Goal: Communication & Community: Answer question/provide support

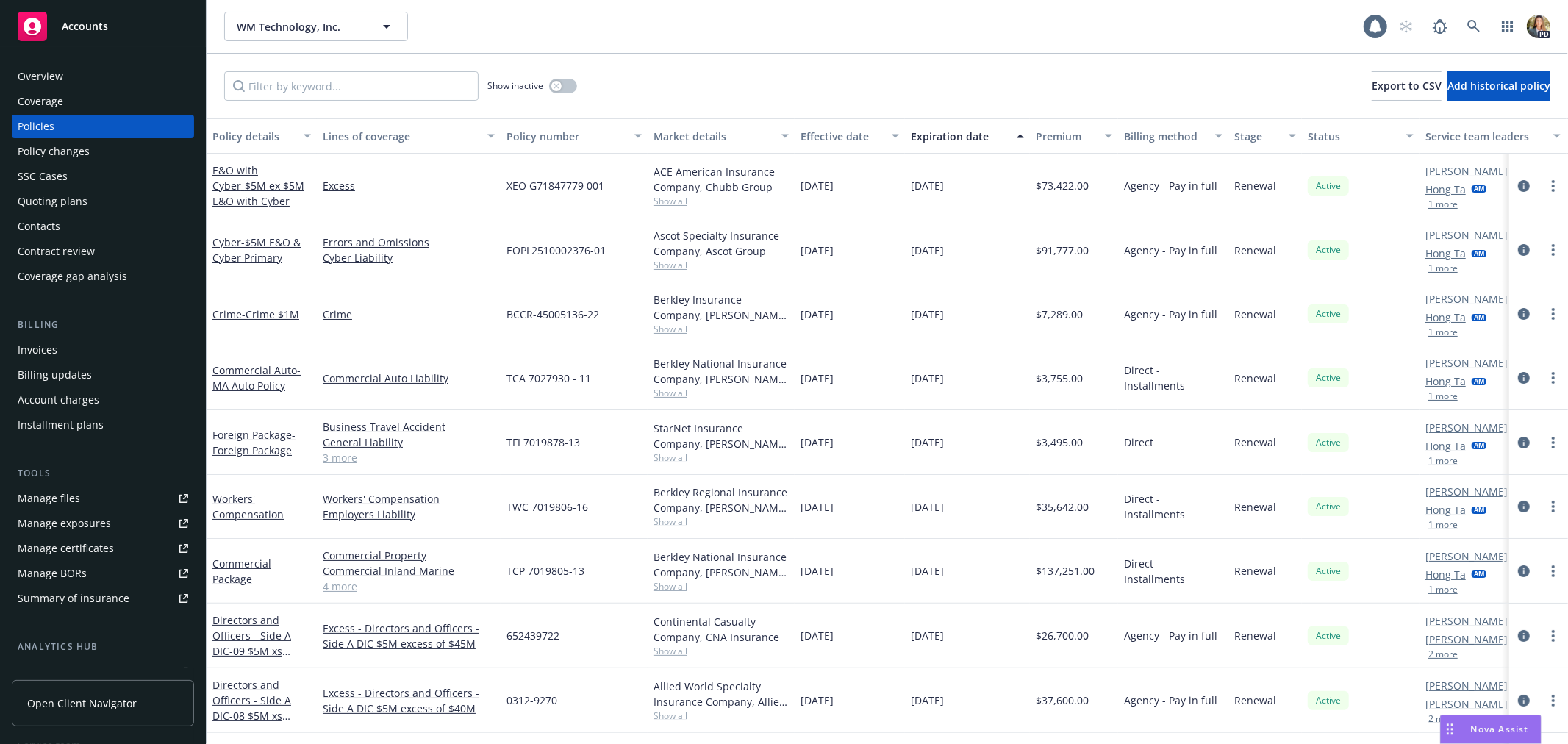
click at [1494, 732] on span "Nova Assist" at bounding box center [1500, 729] width 58 height 13
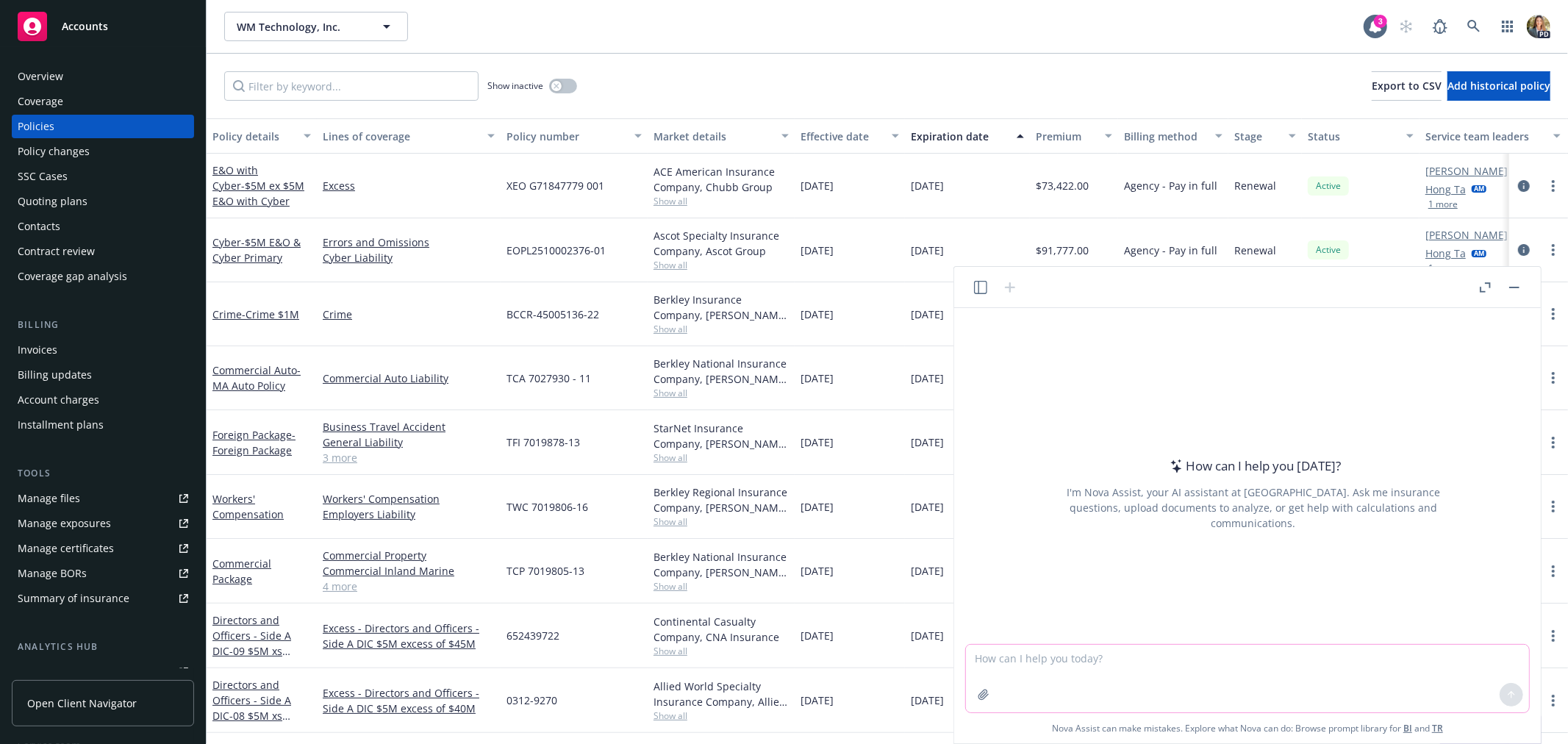
click at [1094, 664] on textarea at bounding box center [1247, 679] width 563 height 68
type textarea "Can you create a table to show our client their total insurance premium spend f…"
click at [991, 702] on button "button" at bounding box center [983, 695] width 24 height 24
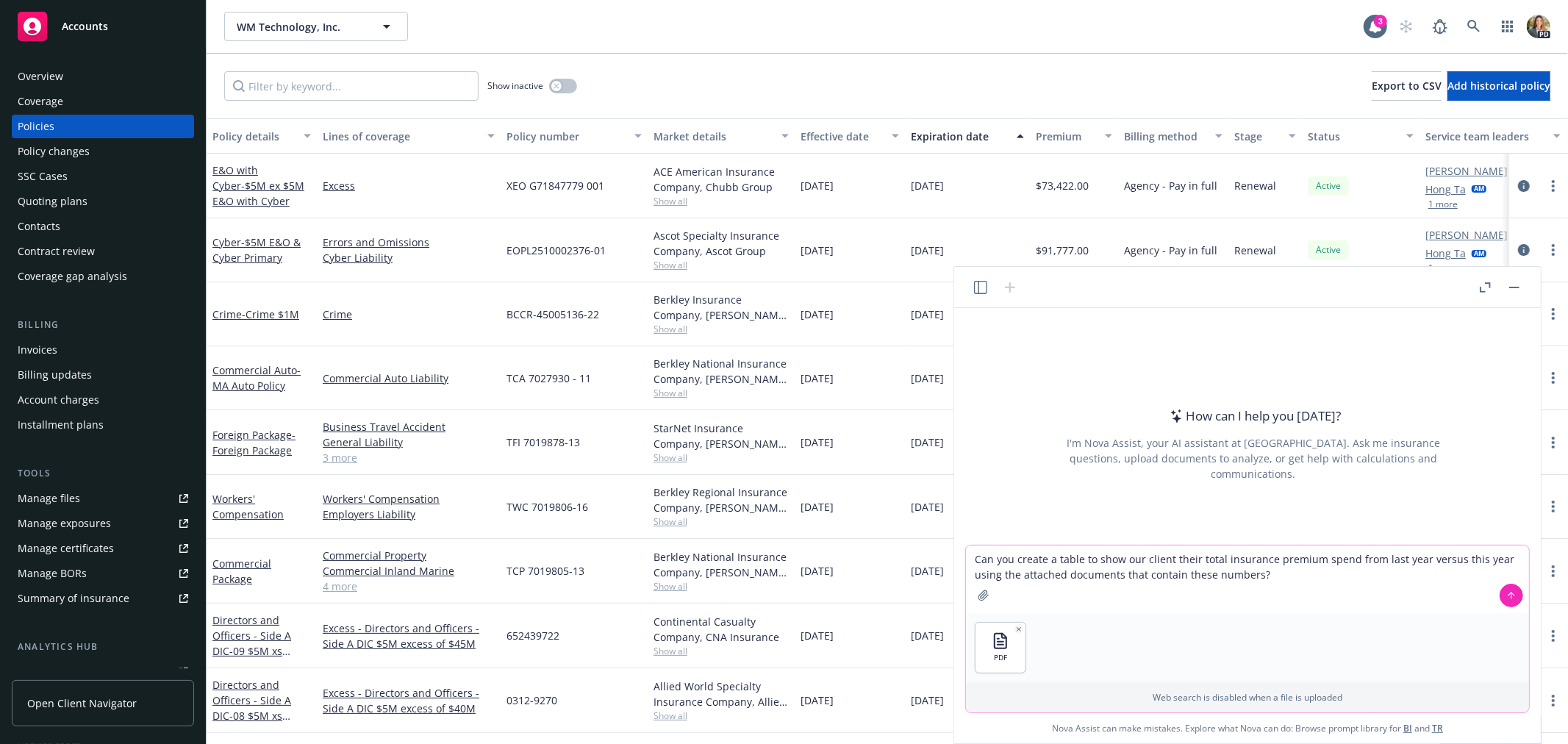
click at [983, 596] on icon "button" at bounding box center [983, 595] width 12 height 12
click at [1059, 645] on img "button" at bounding box center [1058, 648] width 50 height 50
click at [1065, 645] on img "button" at bounding box center [1058, 648] width 50 height 50
click at [1505, 594] on button at bounding box center [1511, 596] width 24 height 24
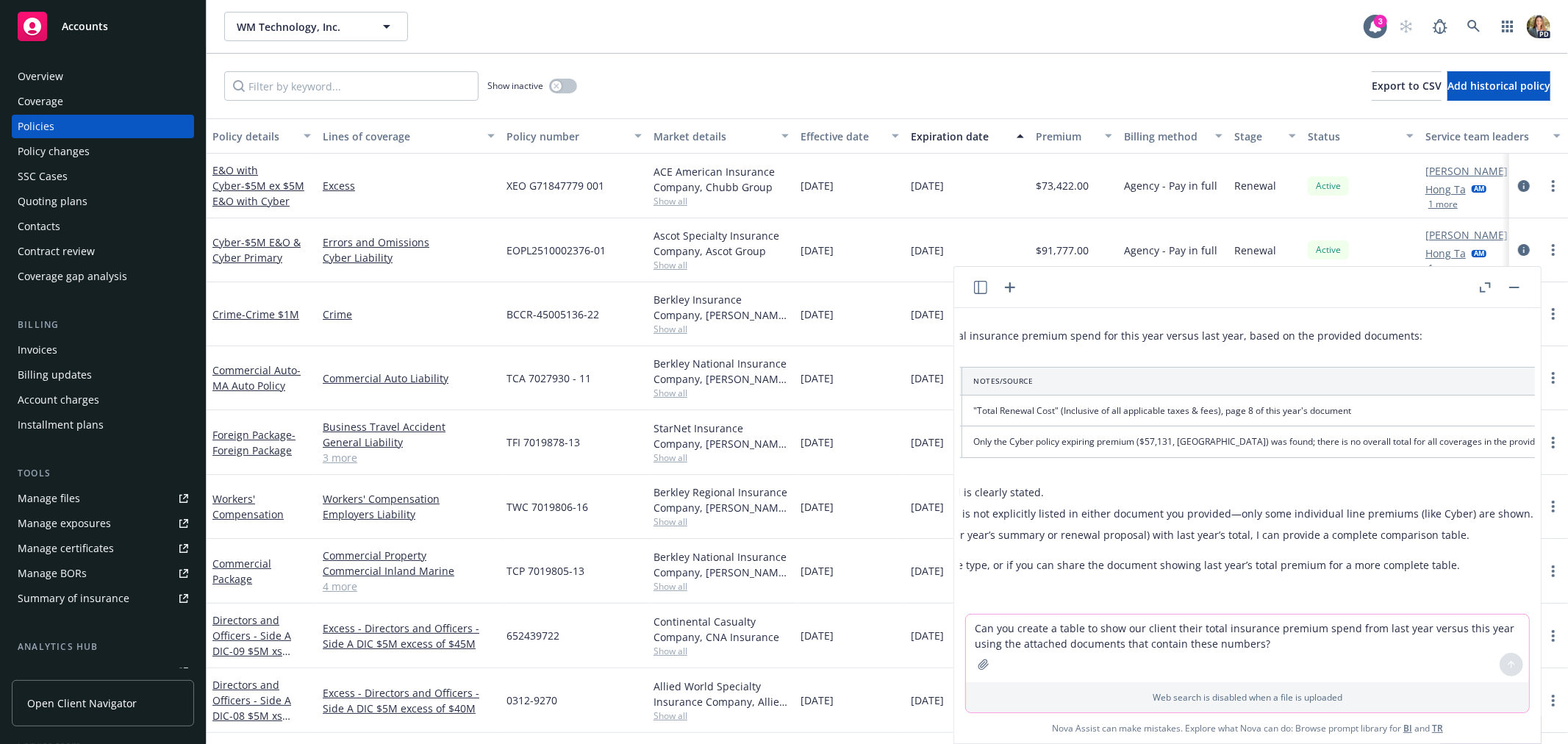
scroll to position [119, 0]
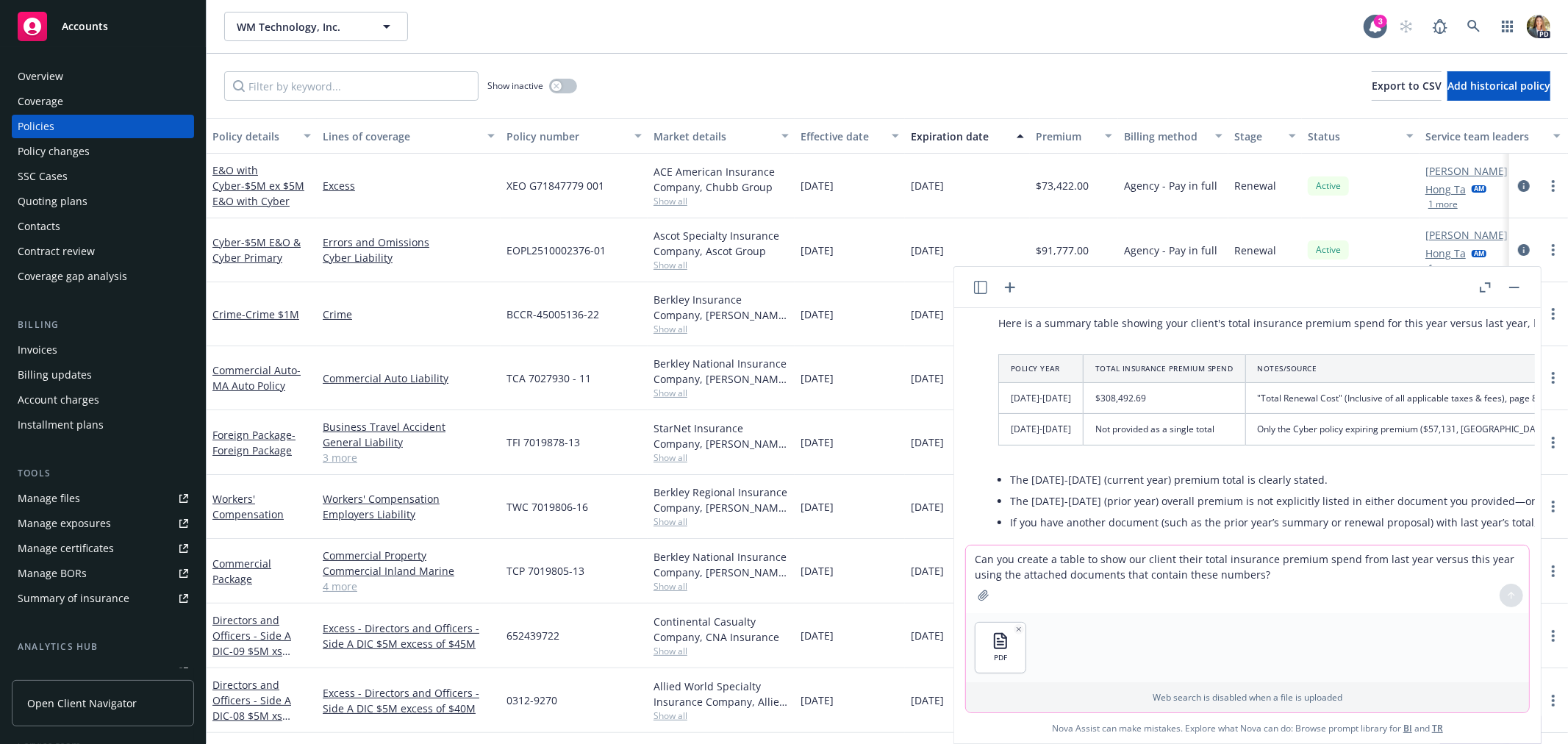
click at [1003, 578] on textarea "Can you create a table to show our client their total insurance premium spend f…" at bounding box center [1247, 579] width 563 height 68
click at [1104, 554] on textarea "Can you pull the premium sfrom the attached policies from last year?" at bounding box center [1247, 579] width 563 height 68
type textarea "Can you pull the premiums from the attached policies from last year?"
click at [1511, 599] on icon at bounding box center [1511, 595] width 10 height 10
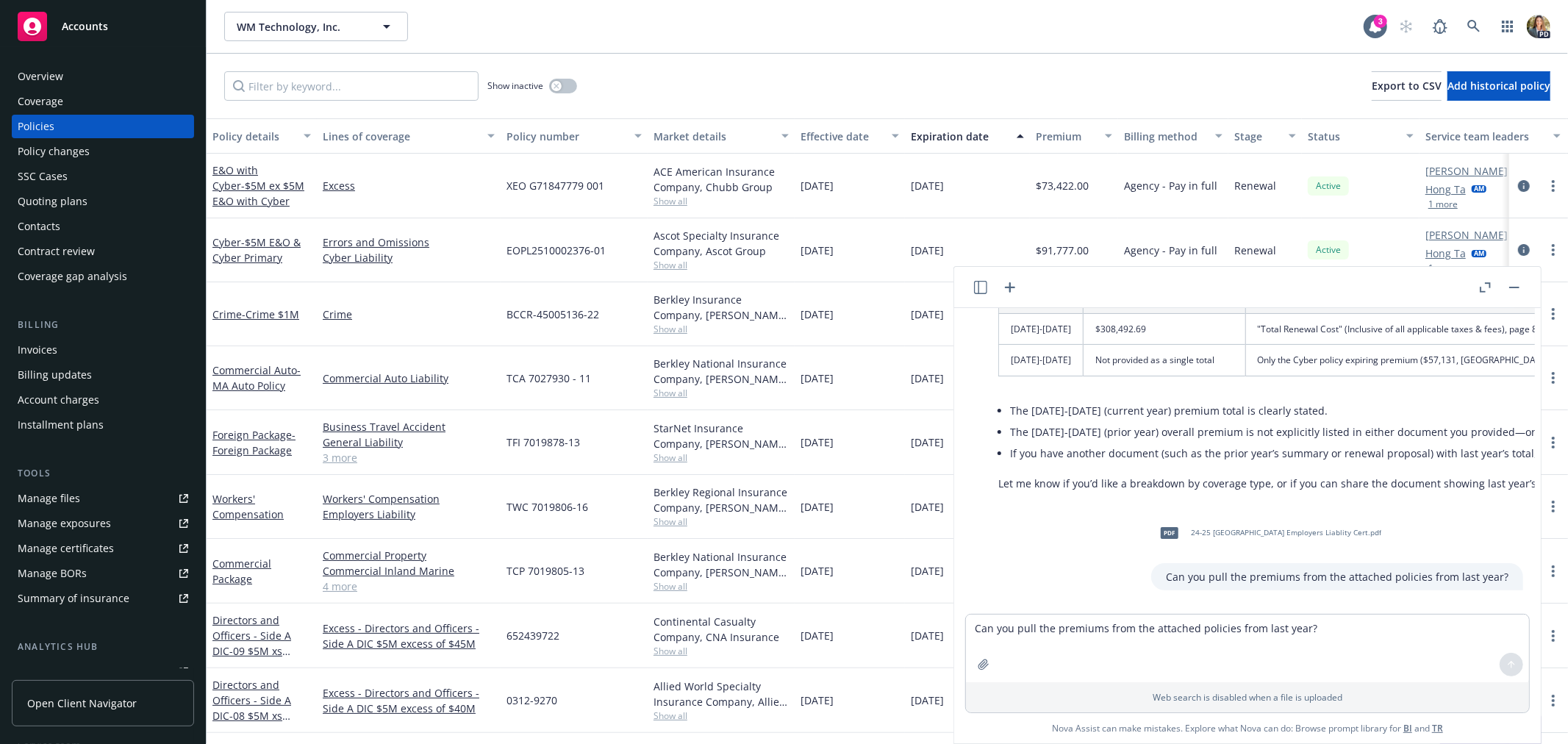
scroll to position [270, 0]
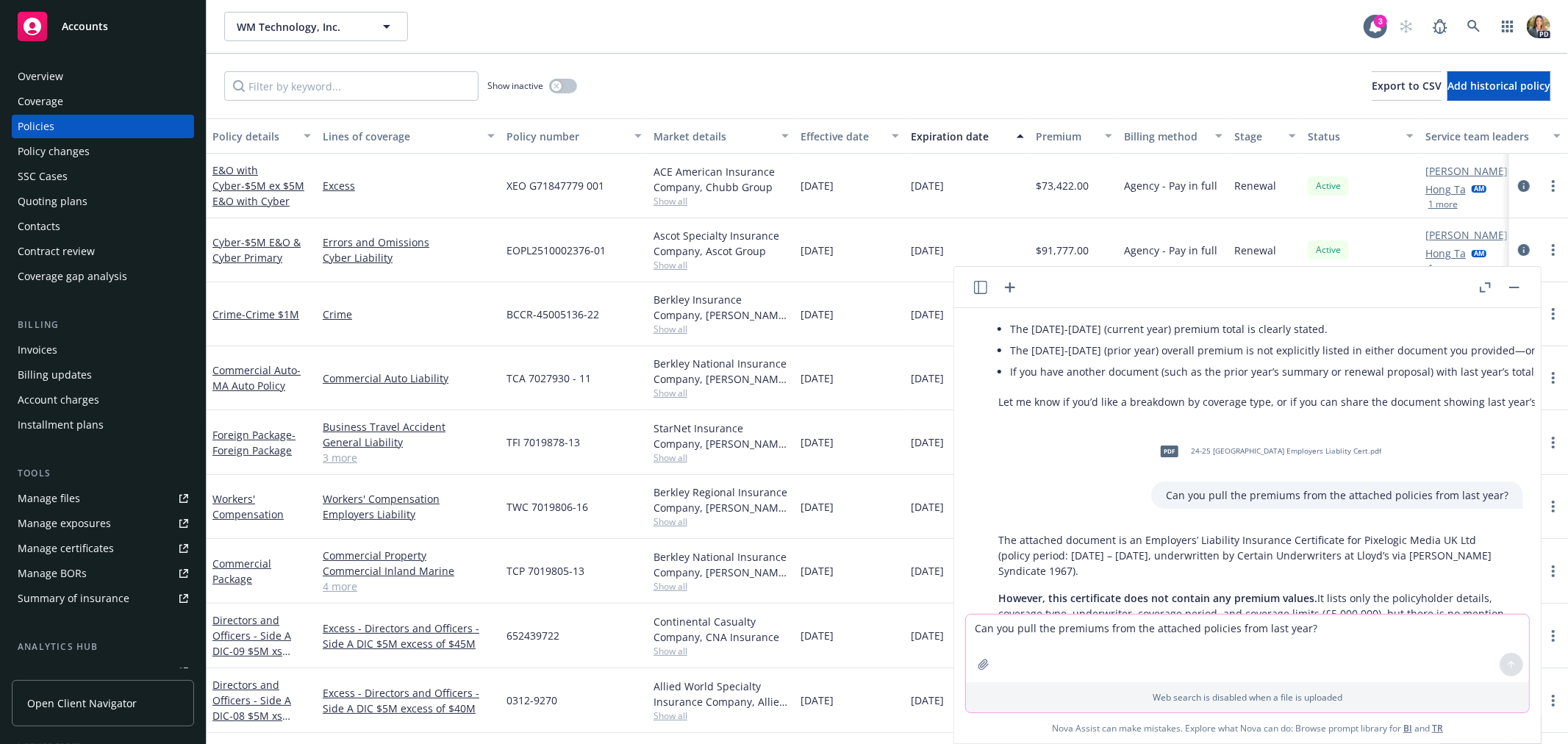
click at [975, 673] on button "button" at bounding box center [983, 665] width 24 height 24
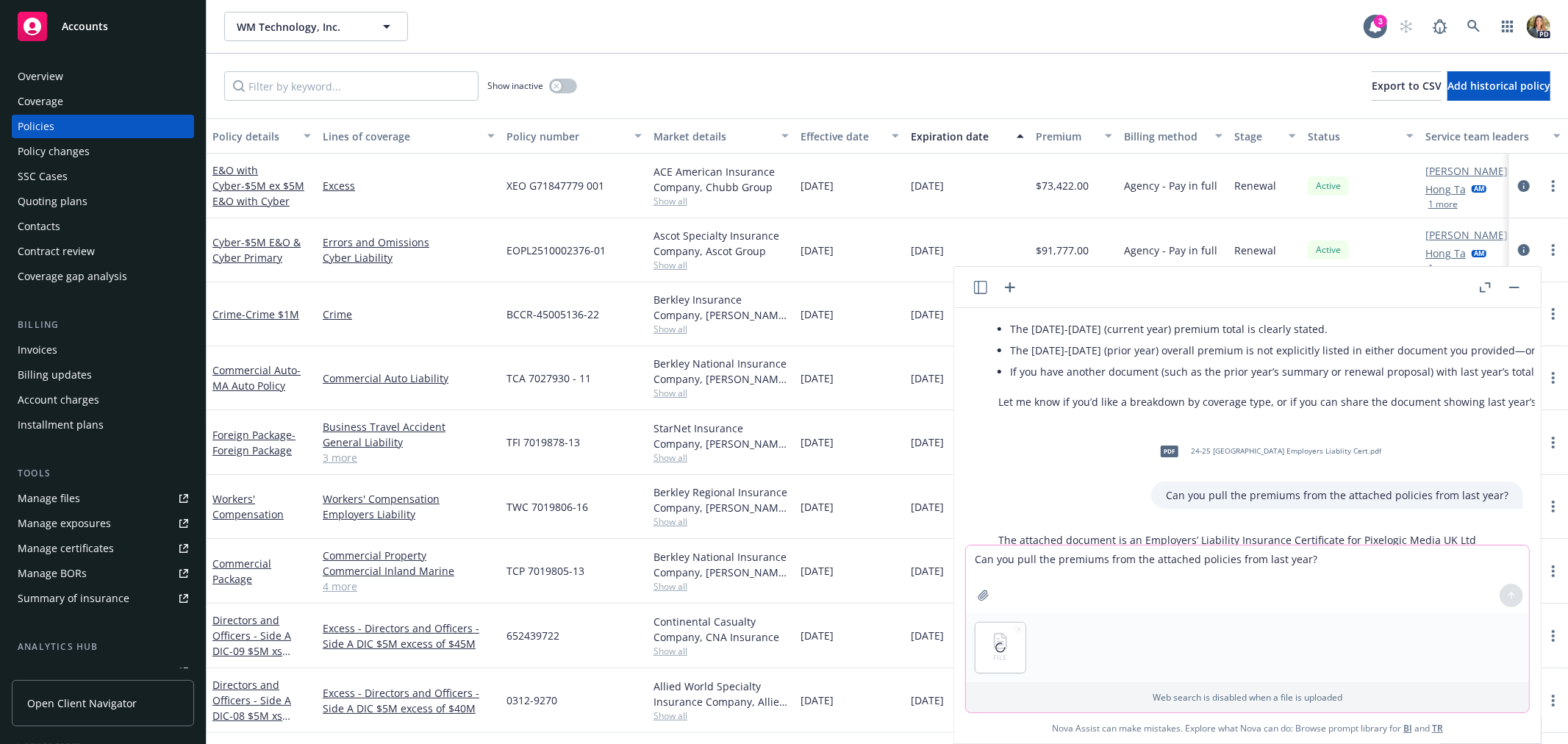
click at [1098, 565] on textarea "Can you pull the premiums from the attached policies from last year?" at bounding box center [1247, 579] width 563 height 68
type textarea "Sorry this should include all the policies"
click at [1370, 599] on textarea "Sorry this should include all the policies" at bounding box center [1247, 579] width 563 height 68
click at [1516, 596] on icon at bounding box center [1511, 595] width 10 height 10
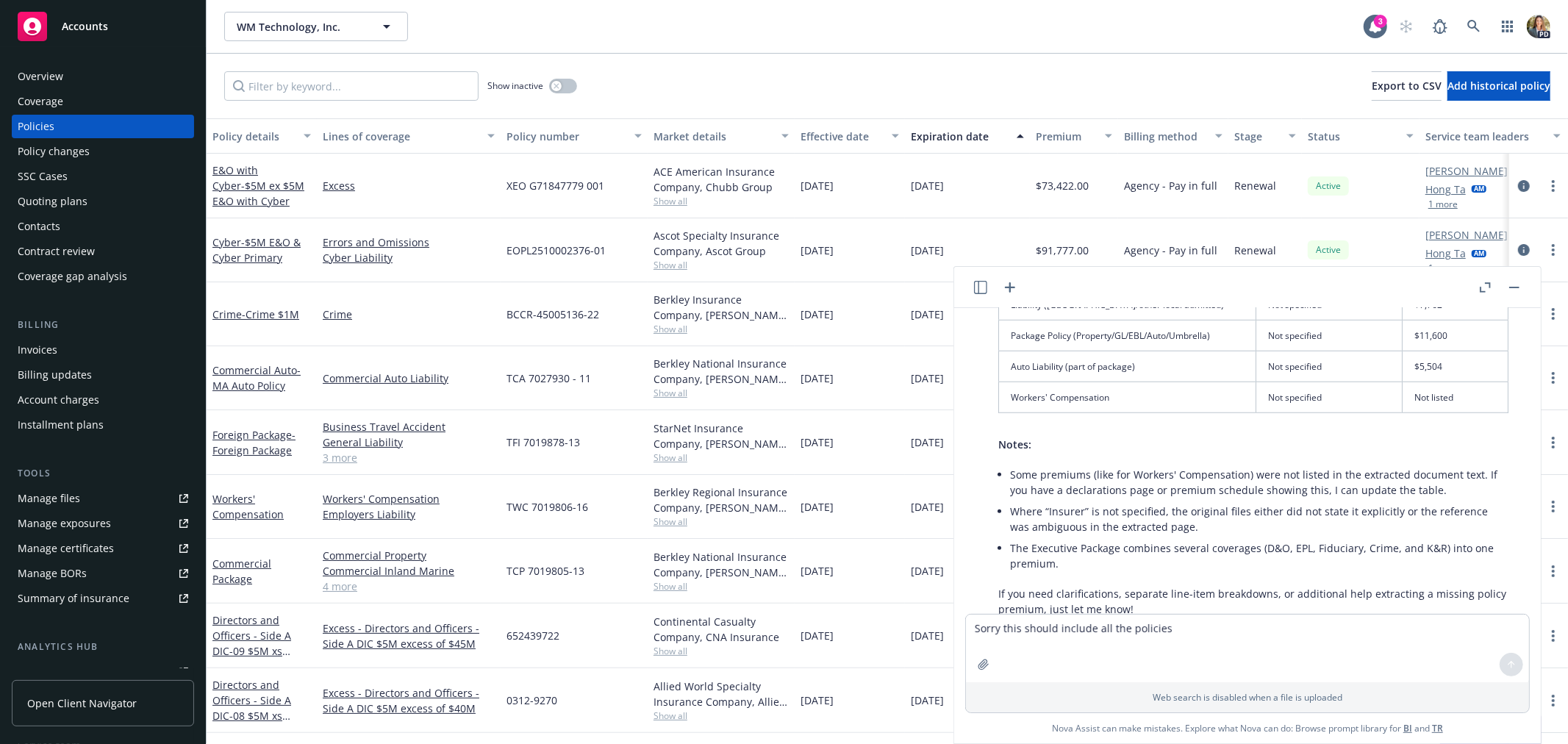
scroll to position [1020, 0]
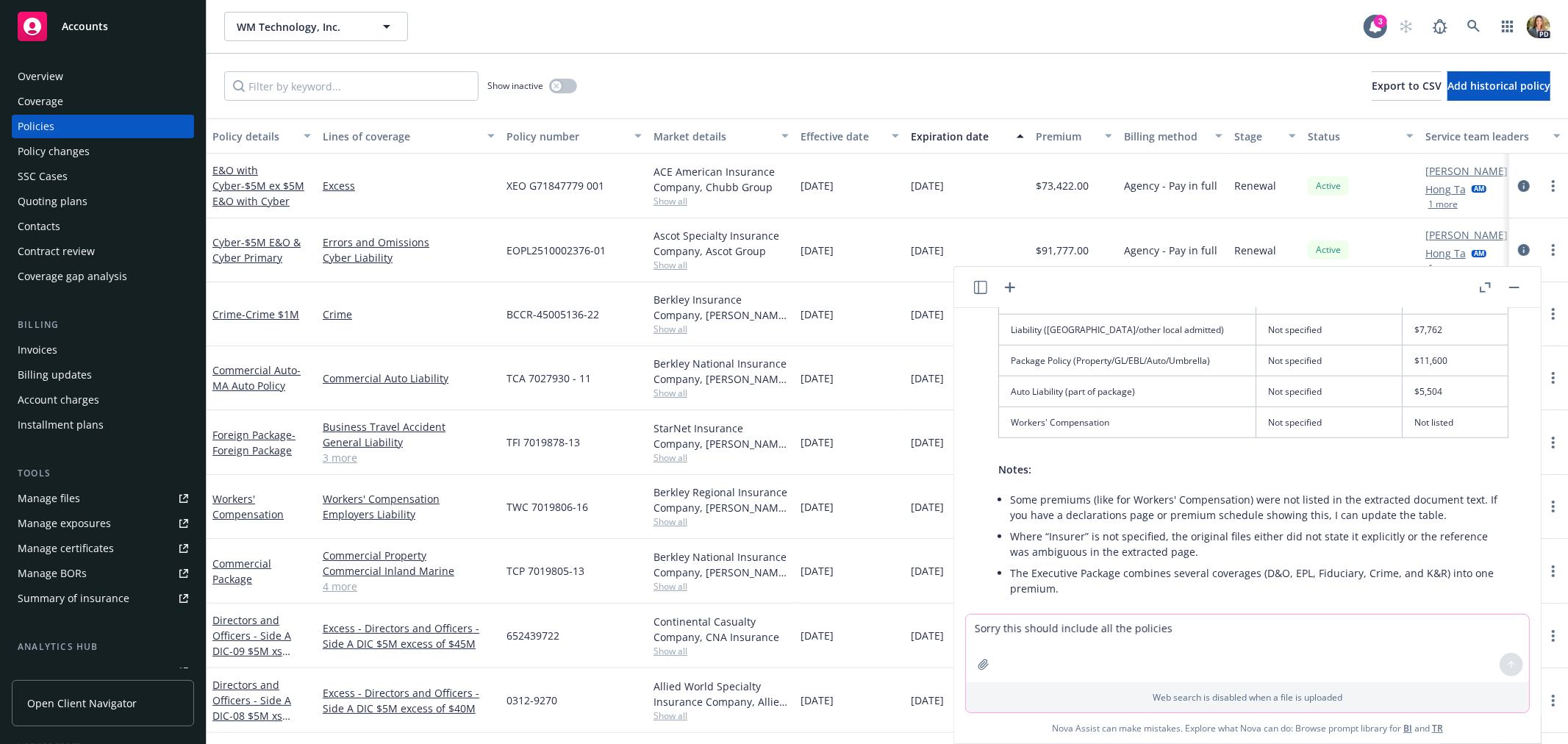
click at [1443, 644] on textarea "Sorry this should include all the policies" at bounding box center [1247, 648] width 563 height 68
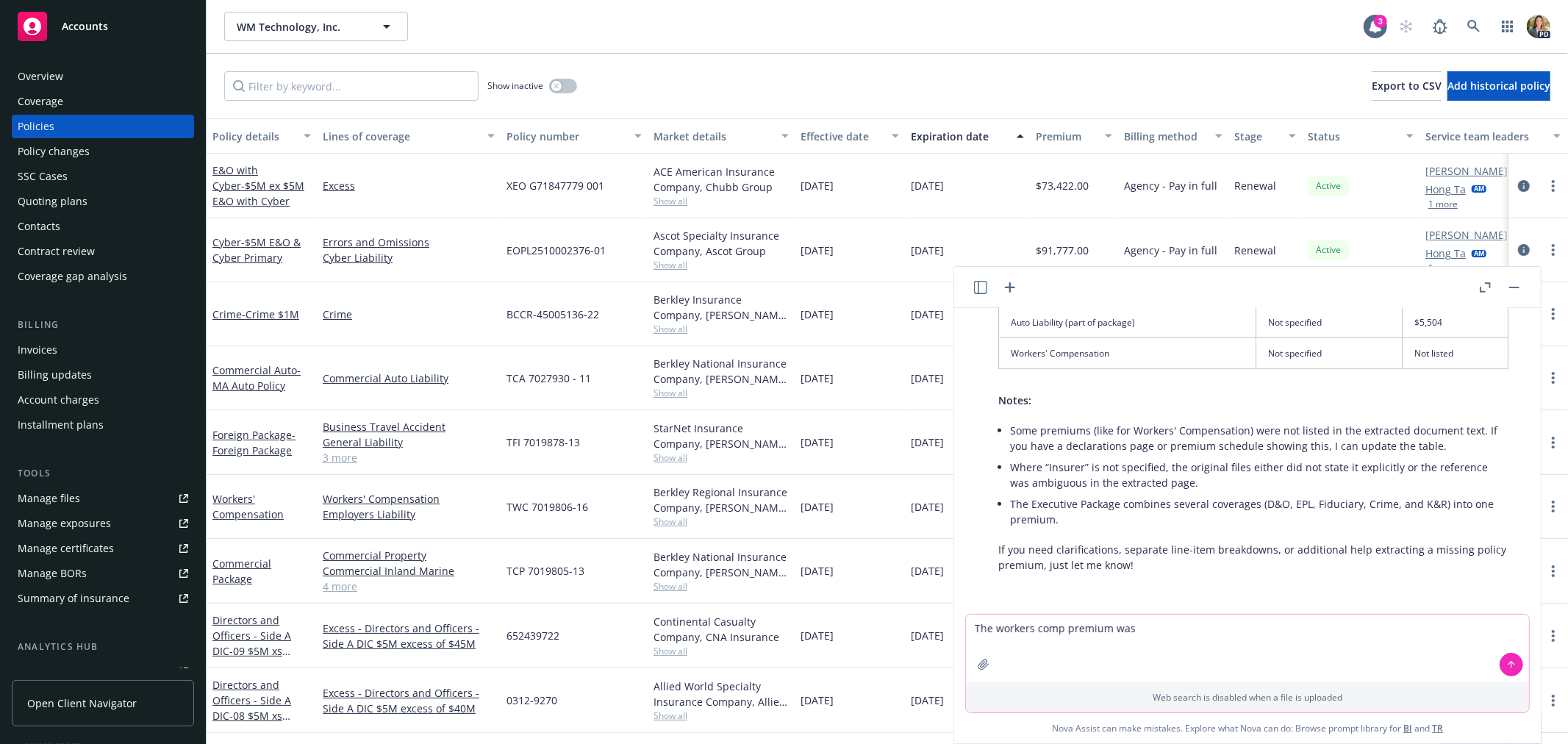
paste textarea "$ 35,932.00"
click at [1144, 627] on textarea "The workers comp premium was $ 35,932.00" at bounding box center [1247, 648] width 563 height 68
type textarea "The workers comp premium was $35,932.00"
click at [1515, 664] on icon at bounding box center [1511, 664] width 10 height 10
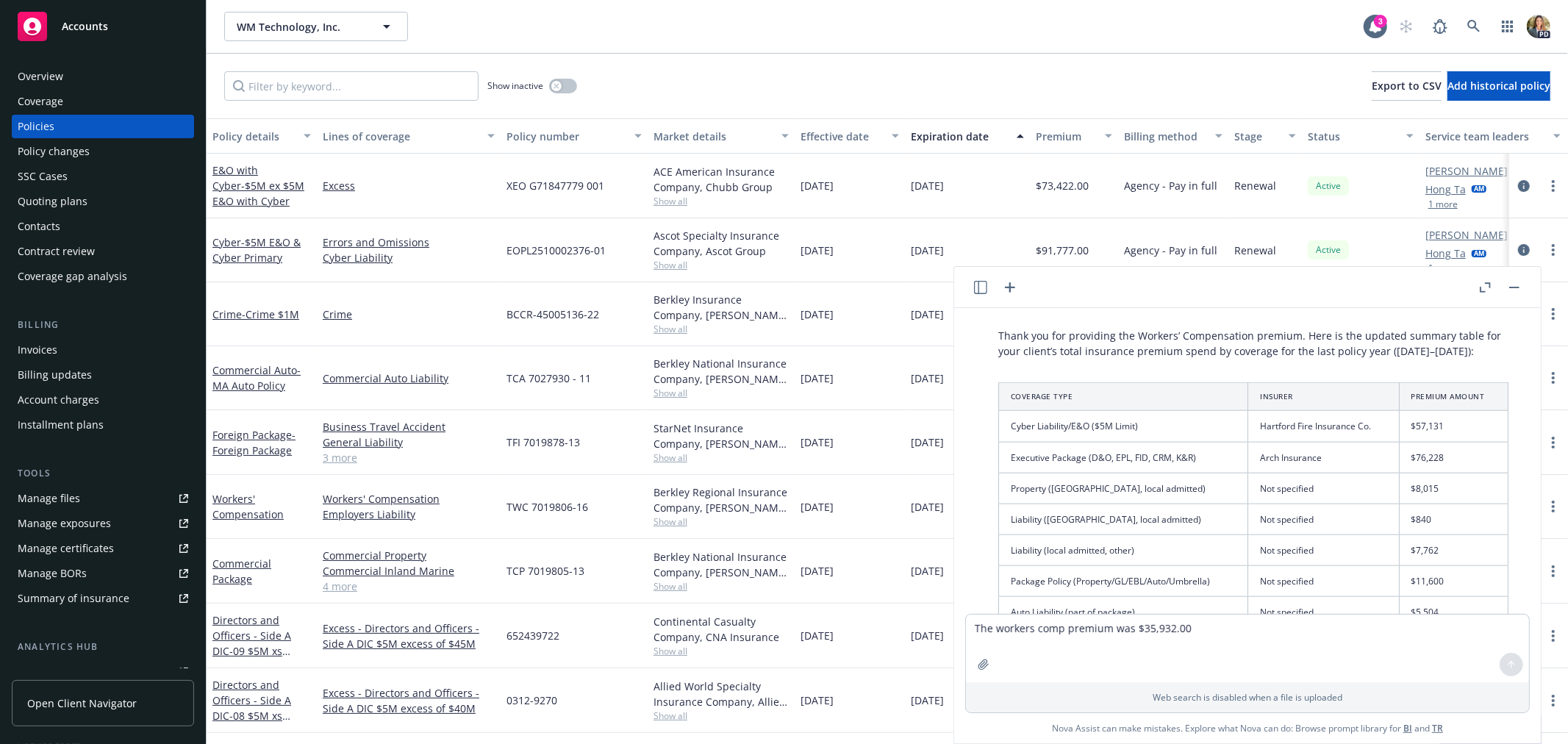
scroll to position [1489, 0]
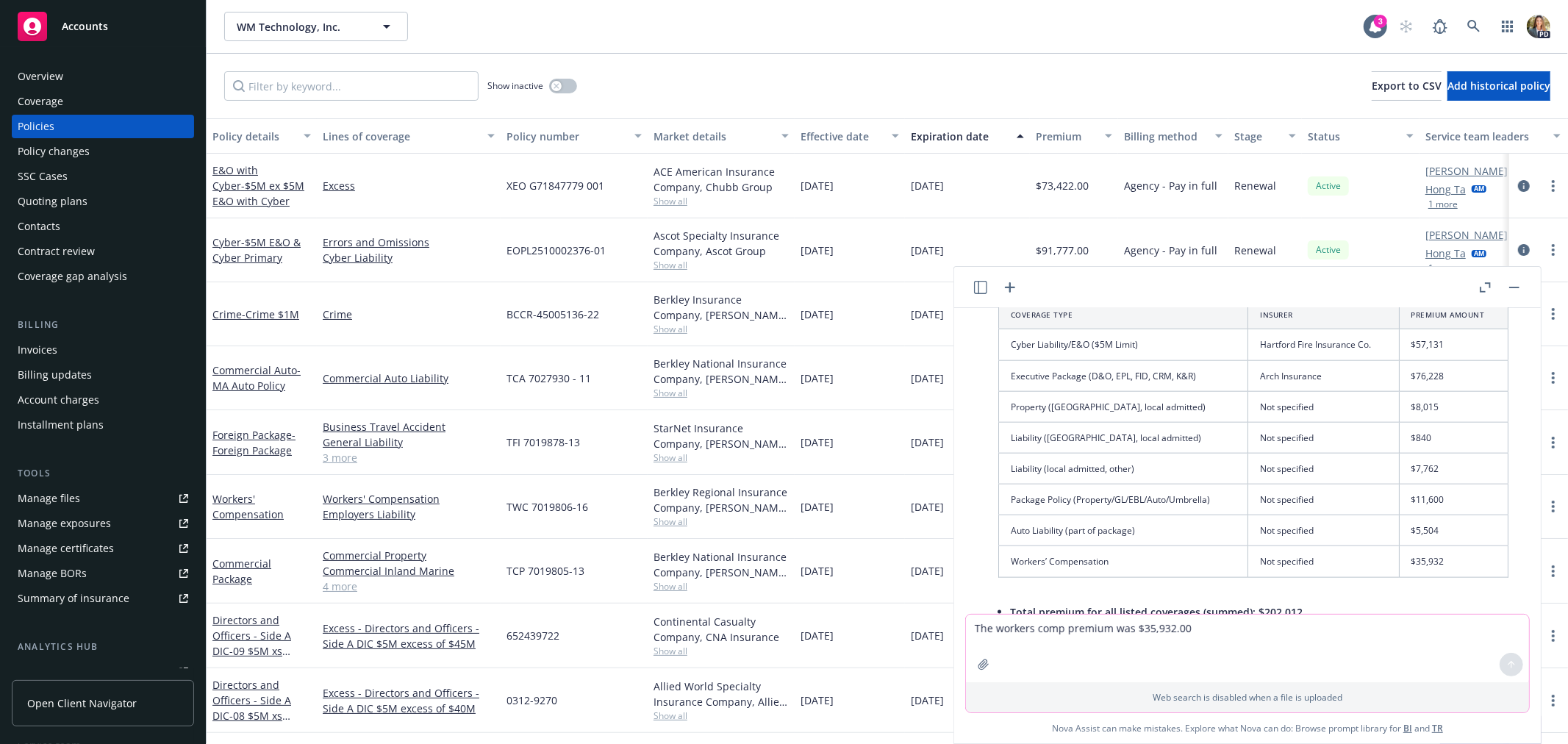
drag, startPoint x: 1478, startPoint y: 643, endPoint x: 1439, endPoint y: 632, distance: 40.5
click at [1478, 643] on textarea "The workers comp premium was $35,932.00" at bounding box center [1247, 648] width 563 height 68
paste textarea "70,477.76"
click at [1136, 620] on textarea "The package policy premium was 70,477.76. Please update and show a grand total …" at bounding box center [1247, 648] width 563 height 68
type textarea "The package policy premium was $70,477.76. Please update and show a grand total…"
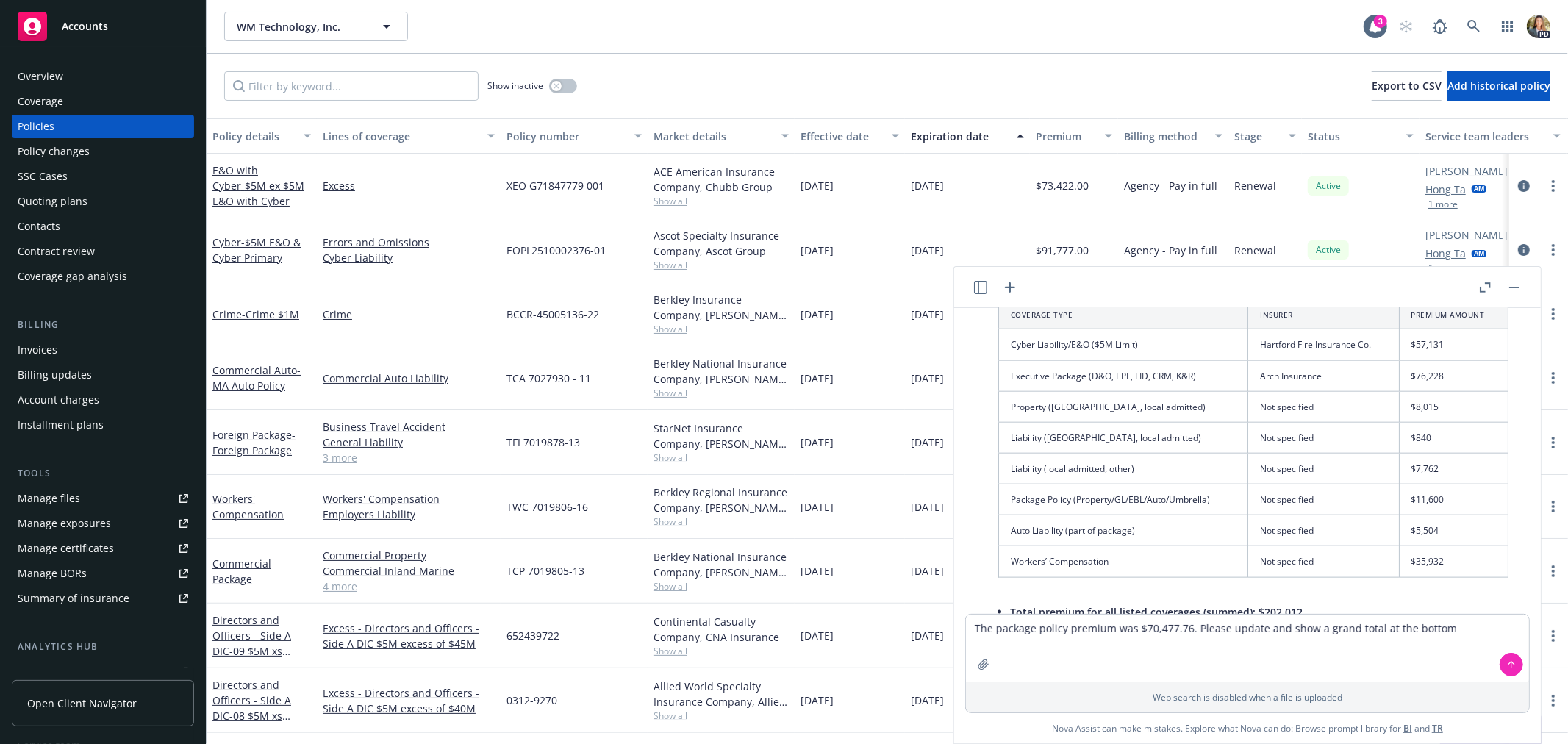
click at [1511, 664] on icon at bounding box center [1511, 664] width 0 height 6
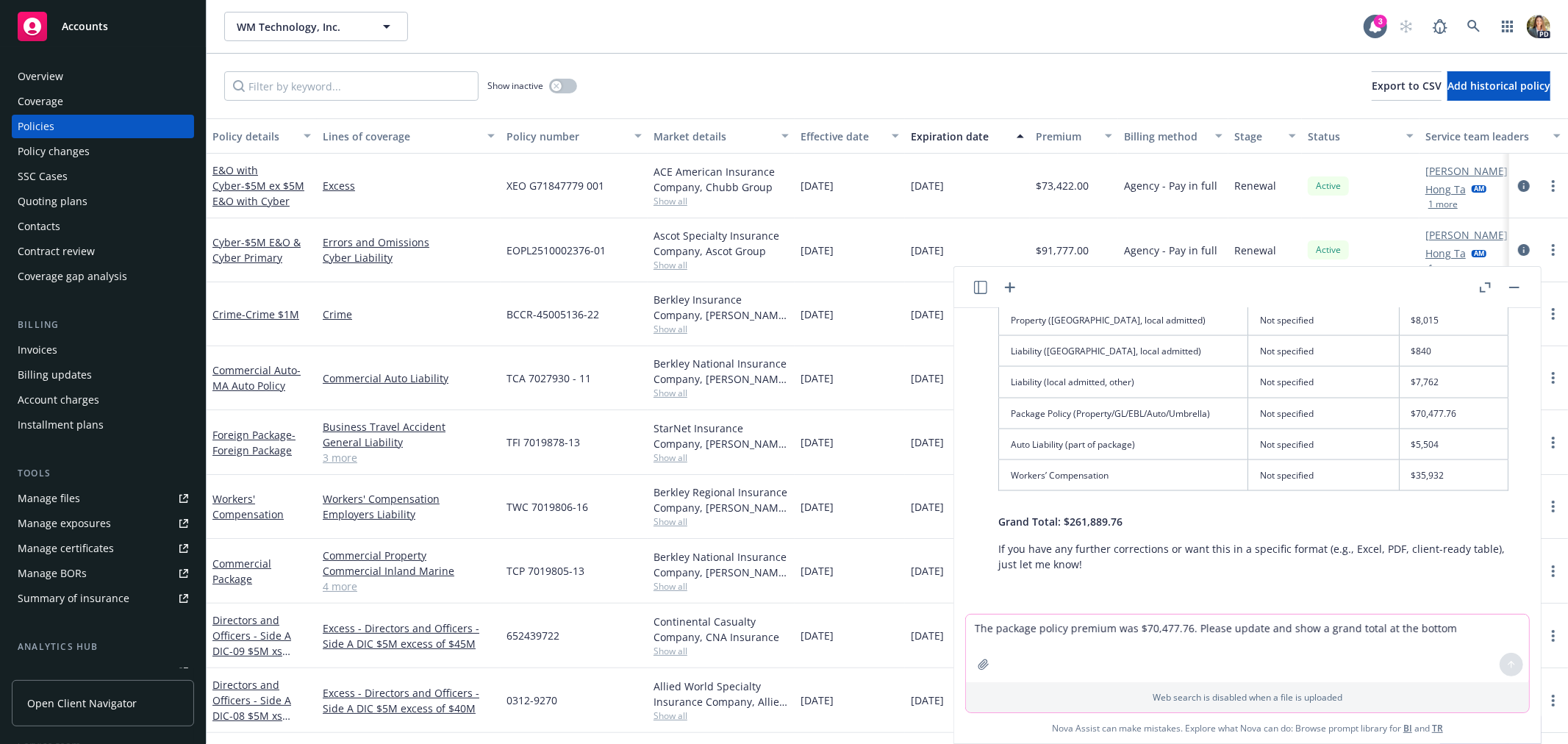
click at [1300, 644] on textarea "The package policy premium was $70,477.76. Please update and show a grand total…" at bounding box center [1247, 648] width 563 height 68
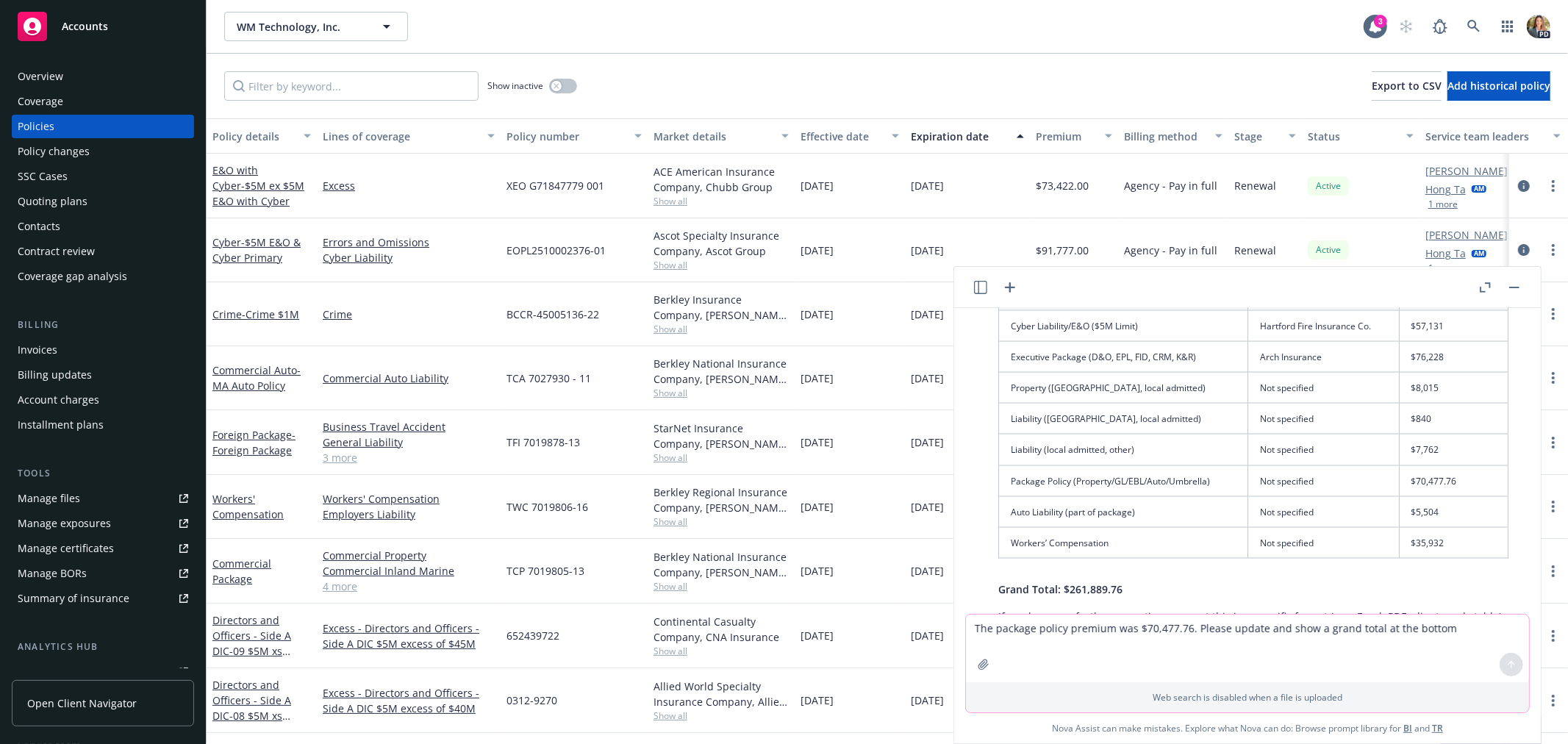
click at [1032, 634] on textarea "The package policy premium was $70,477.76. Please update and show a grand total…" at bounding box center [1247, 648] width 563 height 68
click at [1215, 630] on textarea "Add German Property and Liability for $" at bounding box center [1247, 648] width 563 height 68
click at [1288, 629] on textarea "Add German Property and Liability for $1,50. Add [GEOGRAPHIC_DATA]" at bounding box center [1247, 648] width 563 height 68
type textarea "Add German Property and Liability for $1,50. Add Japan Property and public liab…"
click at [1509, 660] on icon at bounding box center [1511, 664] width 10 height 10
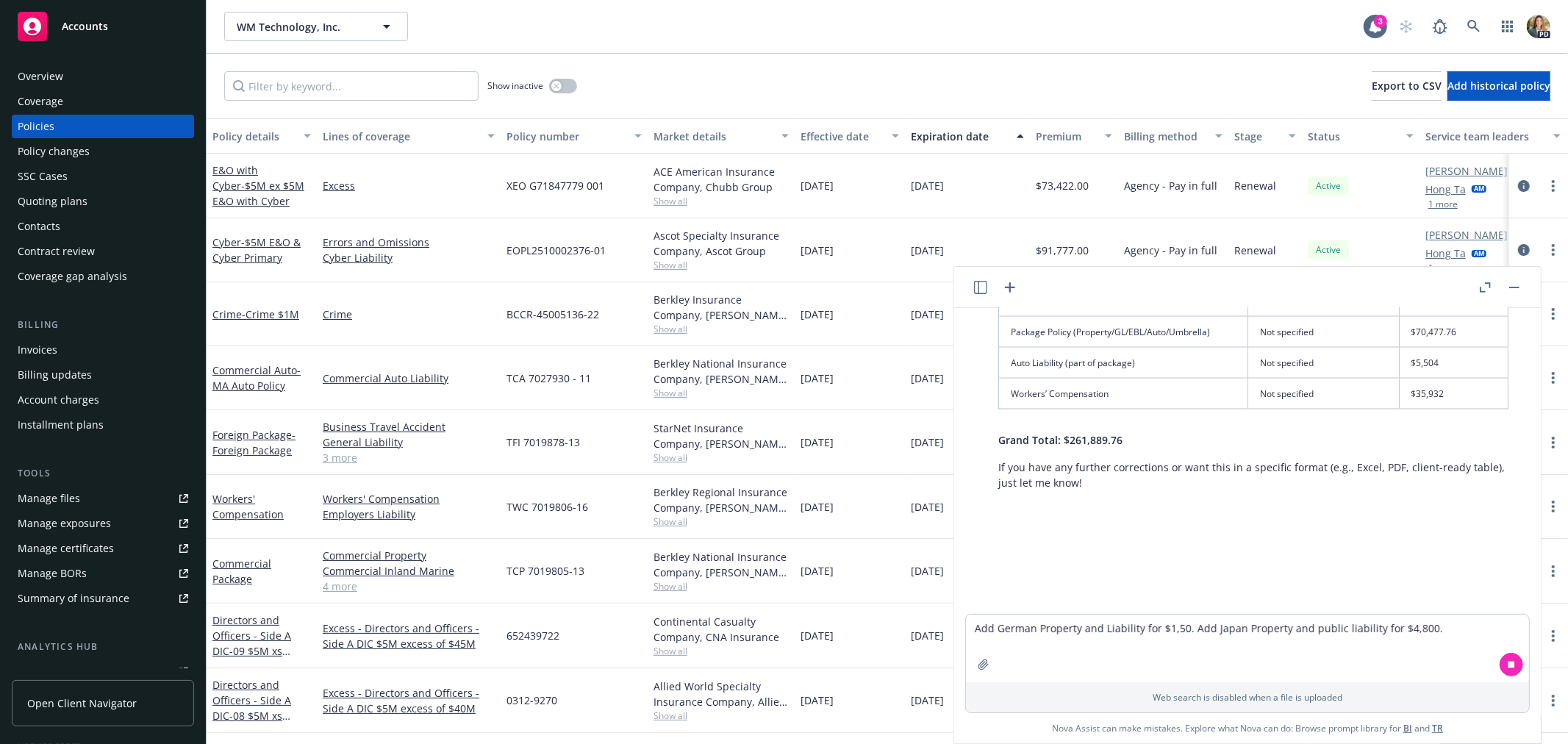
scroll to position [2240, 0]
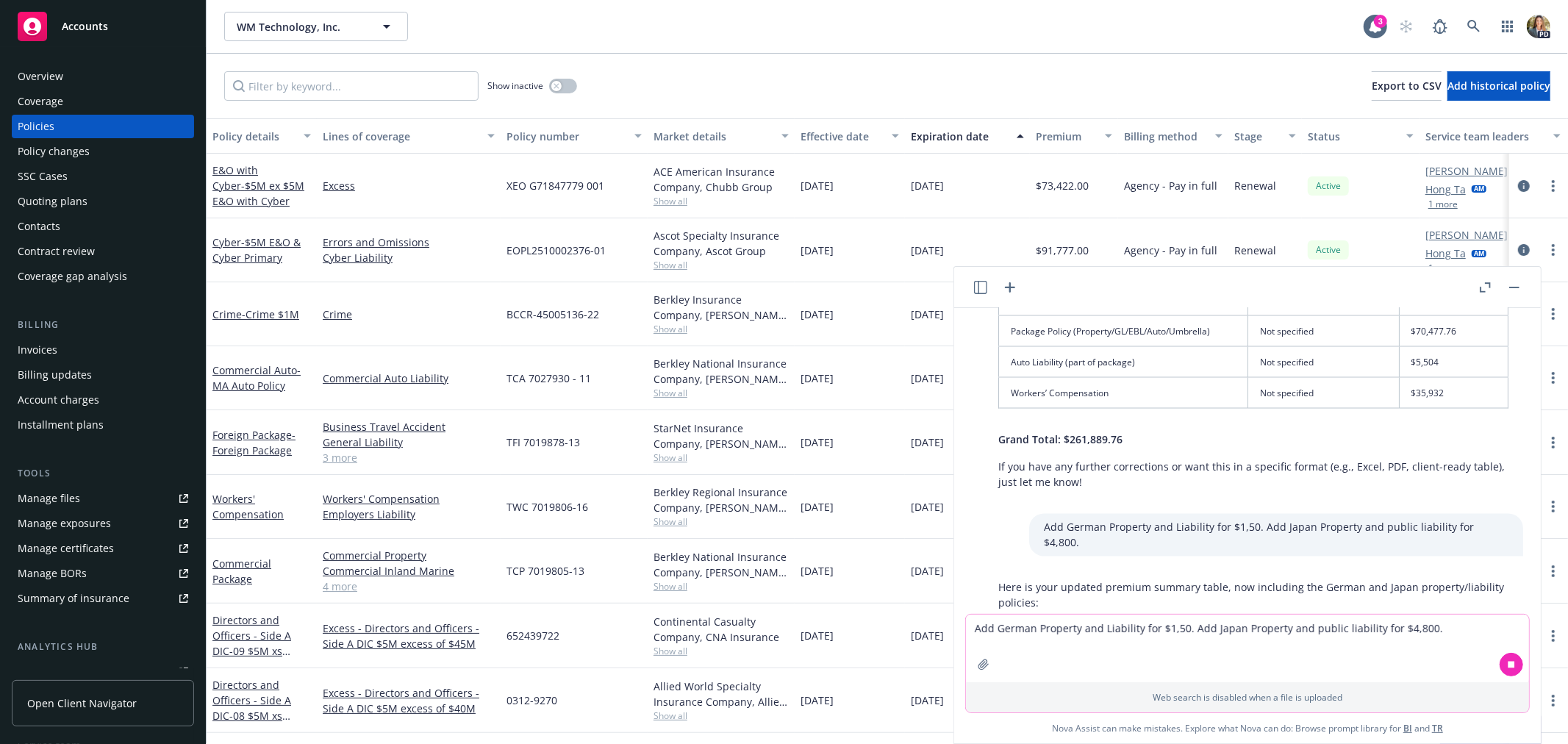
click at [1104, 630] on textarea "Add German Property and Liability for $1,50. Add Japan Property and public liab…" at bounding box center [1247, 648] width 563 height 68
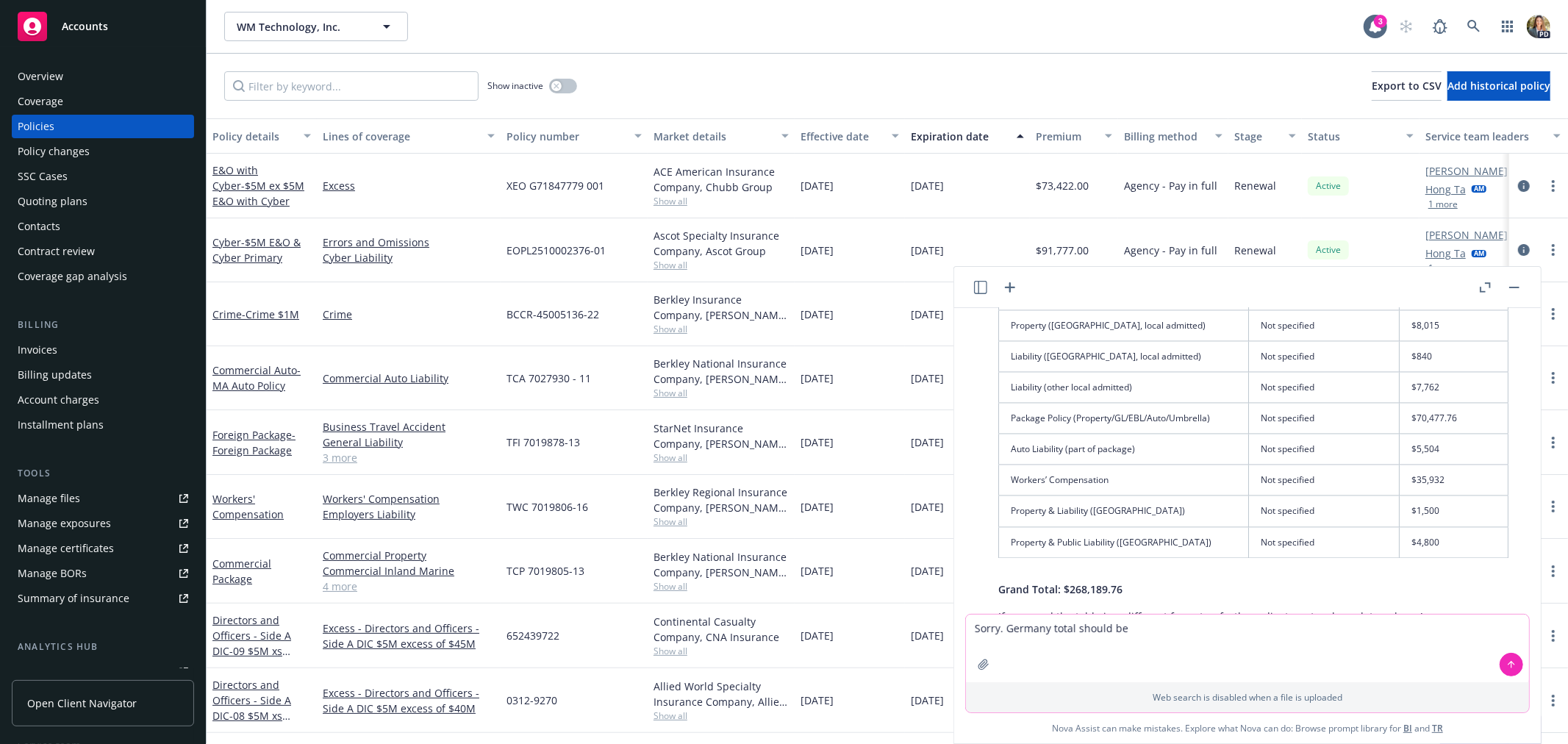
scroll to position [2706, 0]
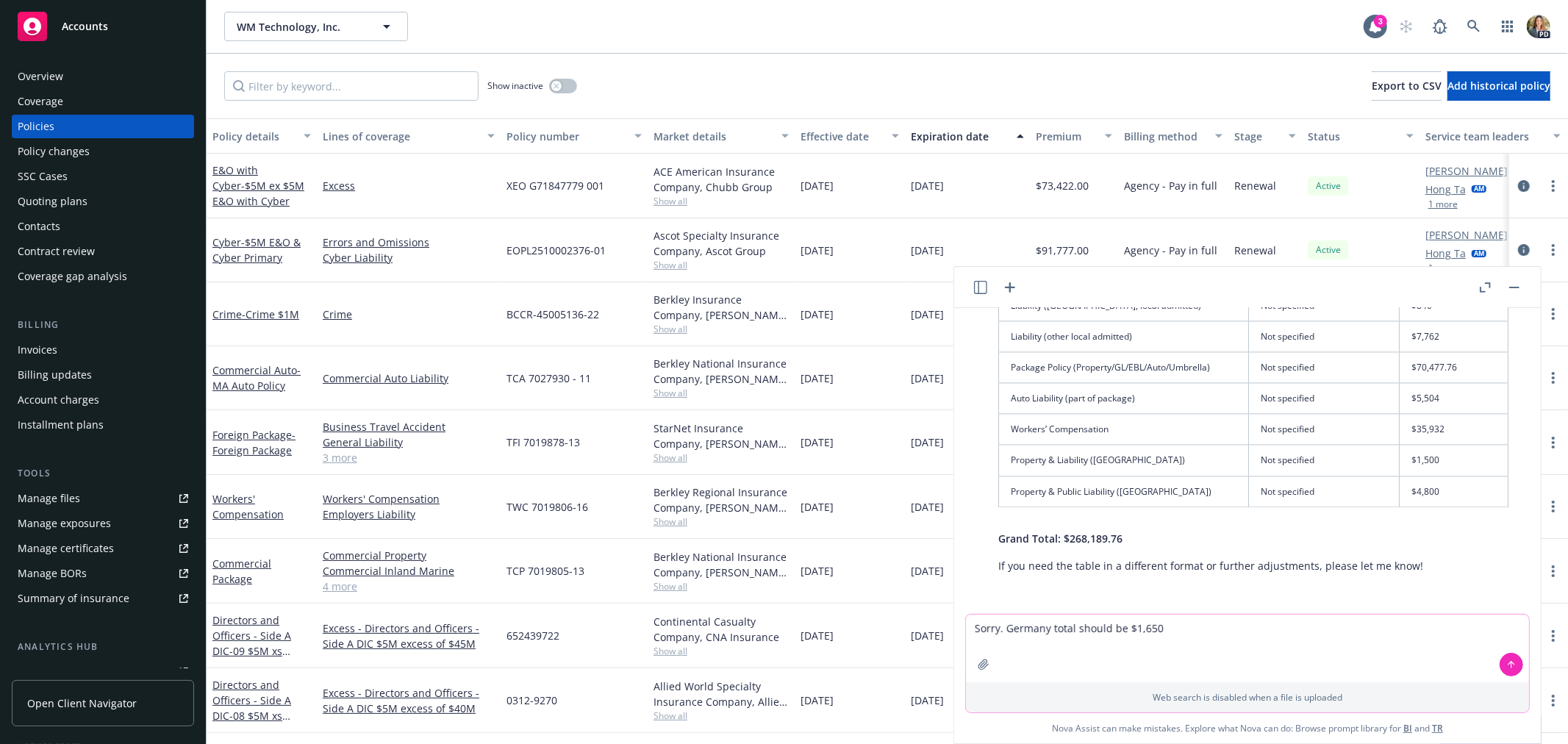
type textarea "Sorry. Germany total should be $1,650"
click at [1515, 664] on icon at bounding box center [1511, 664] width 6 height 3
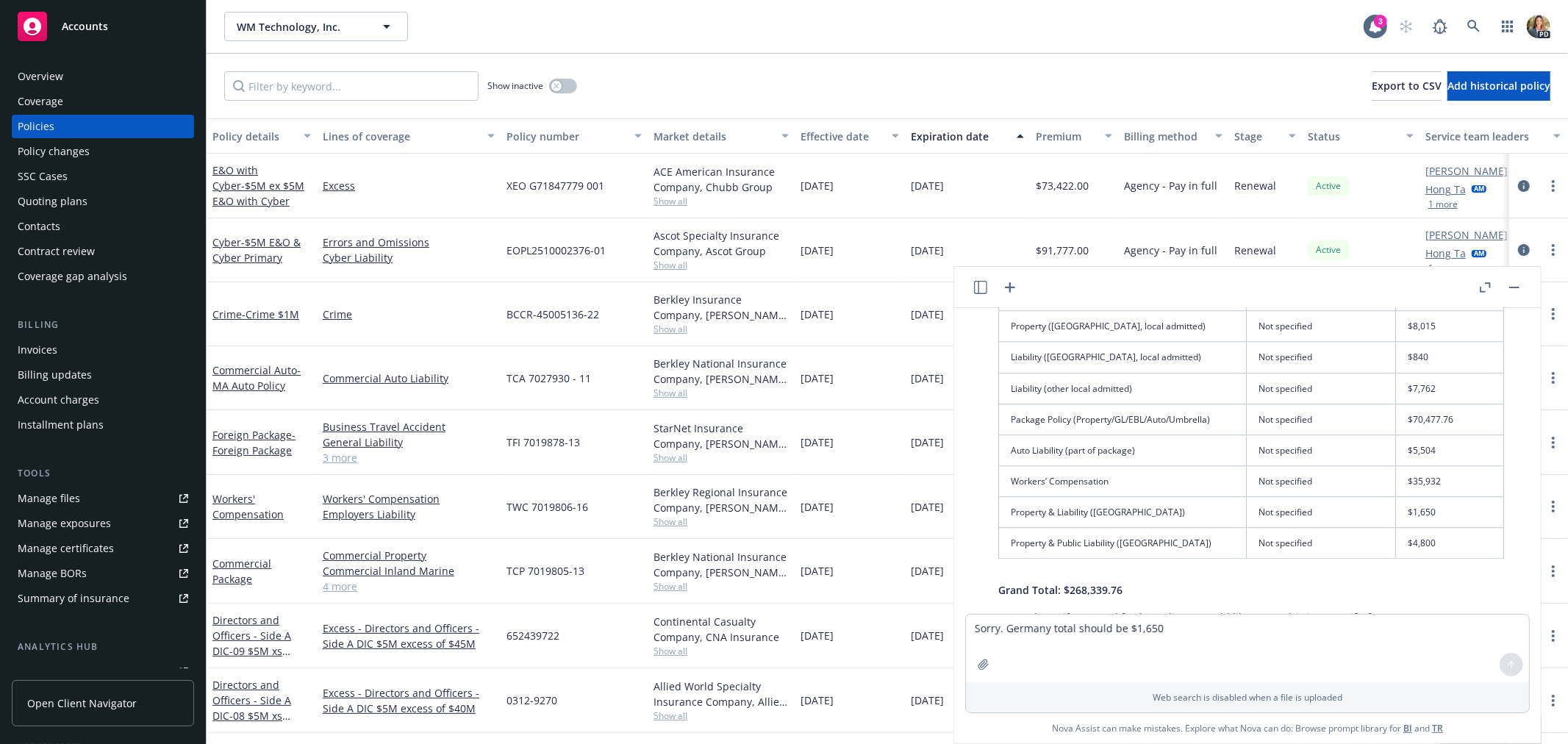
scroll to position [3143, 0]
click at [1124, 622] on textarea "Sorry. Germany total should be $1,650" at bounding box center [1247, 648] width 563 height 68
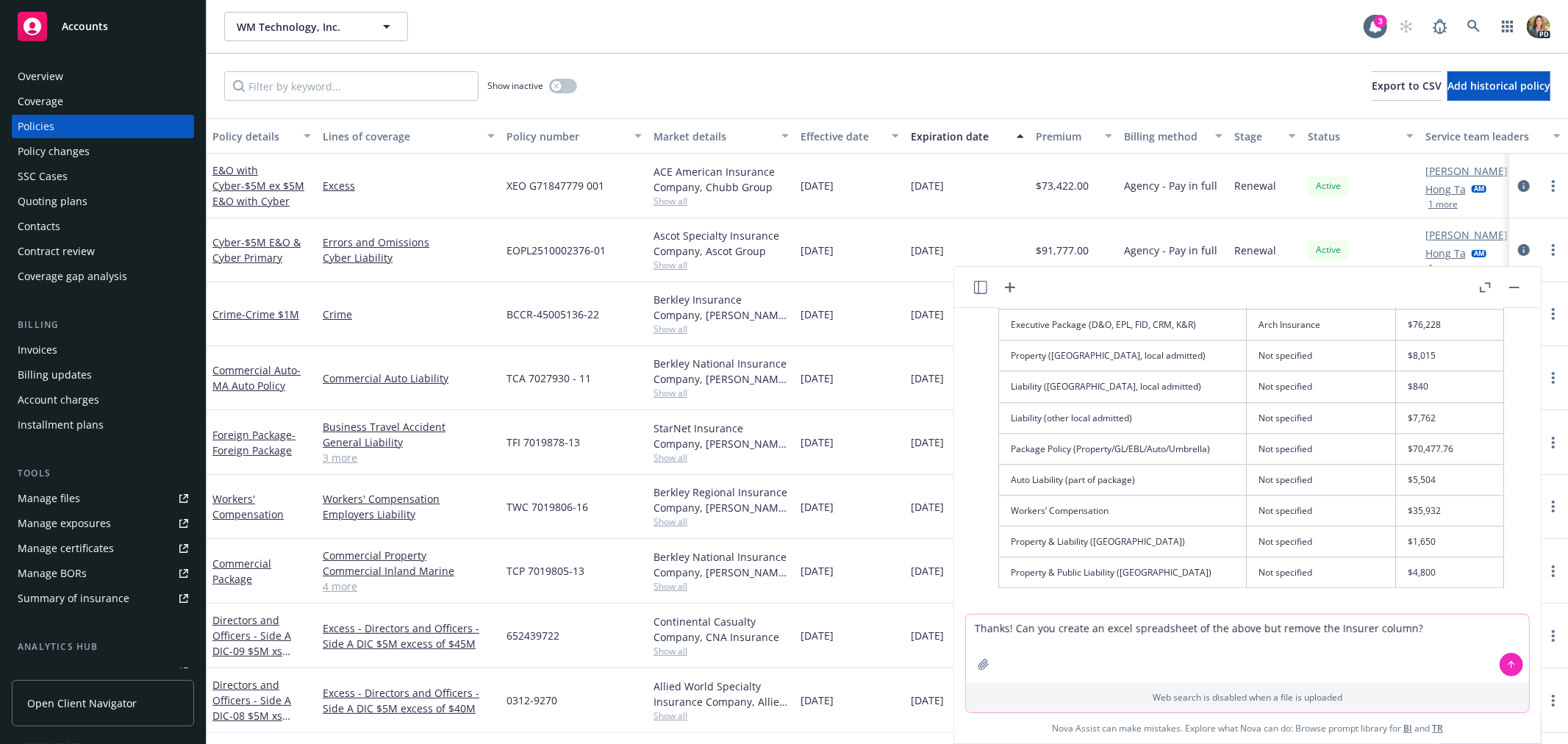
type textarea "Thanks! Can you create an excel spreadsheet of the above but remove the Insurer…"
click at [1509, 664] on icon at bounding box center [1511, 664] width 10 height 10
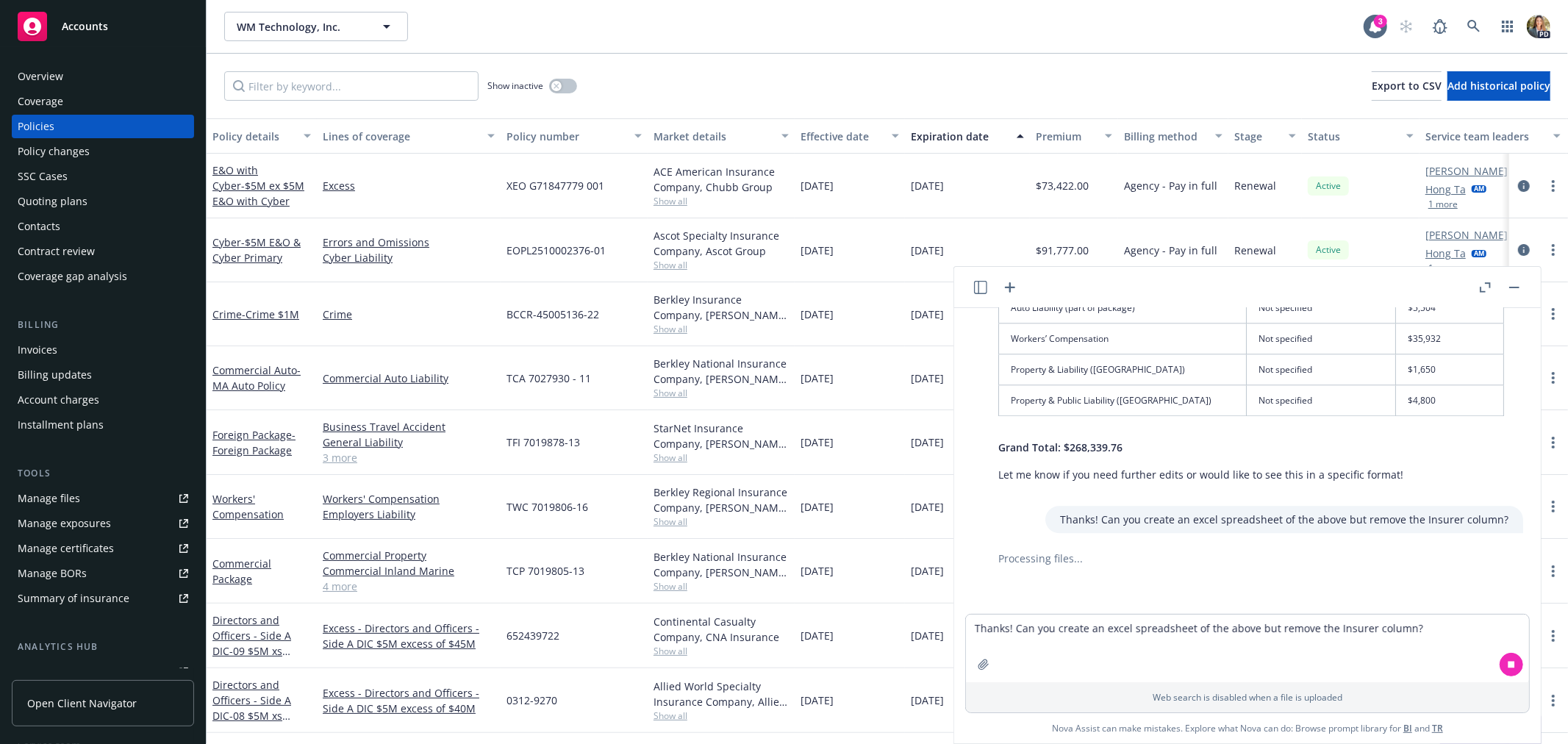
scroll to position [3326, 0]
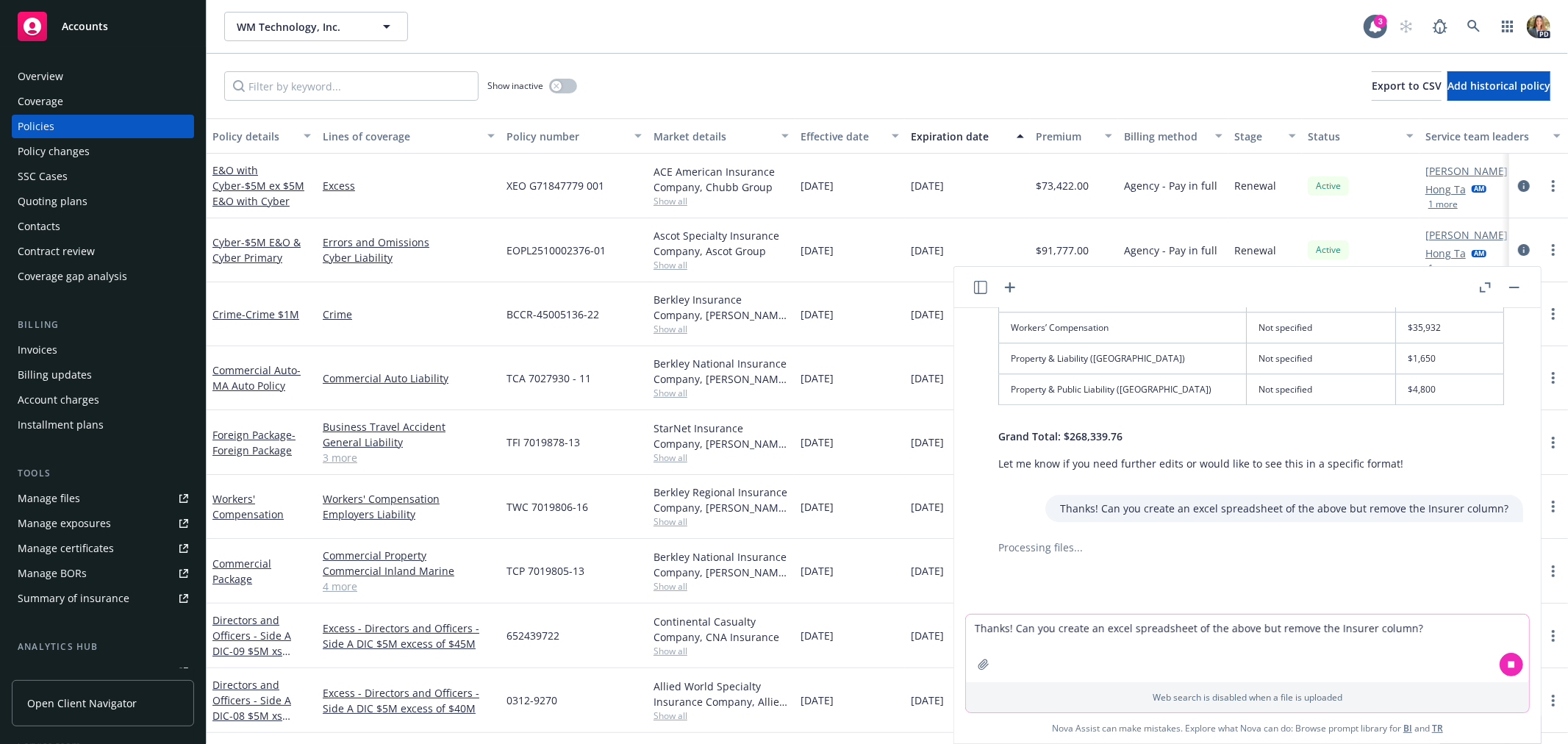
click at [1059, 628] on textarea "Thanks! Can you create an excel spreadsheet of the above but remove the Insurer…" at bounding box center [1247, 648] width 563 height 68
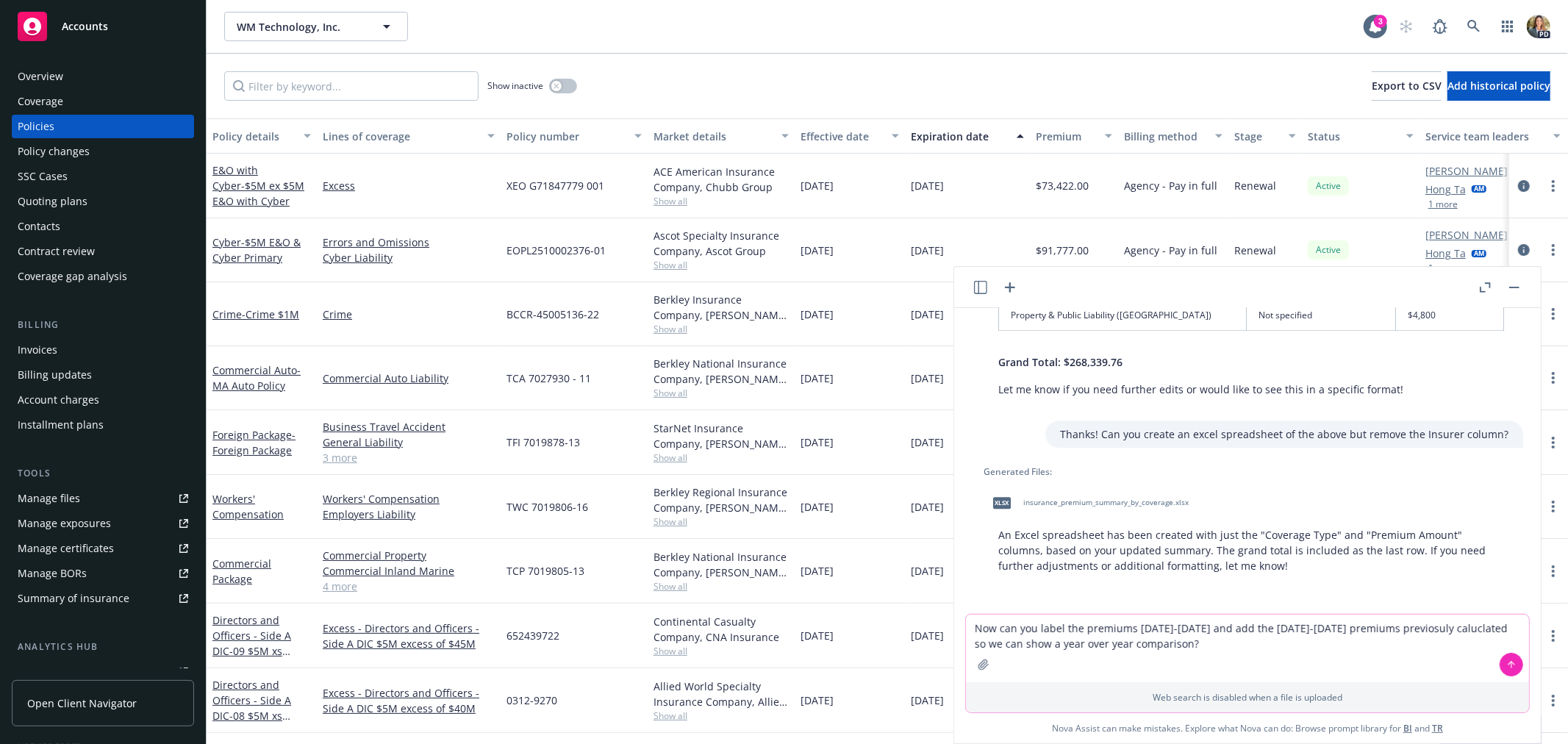
click at [1441, 625] on textarea "Now can you label the premiums [DATE]-[DATE] and add the [DATE]-[DATE] premiums…" at bounding box center [1247, 648] width 563 height 68
type textarea "Now can you label the premiums [DATE]-[DATE] and add the [DATE]-[DATE] premiums…"
click at [1512, 656] on button at bounding box center [1511, 665] width 24 height 24
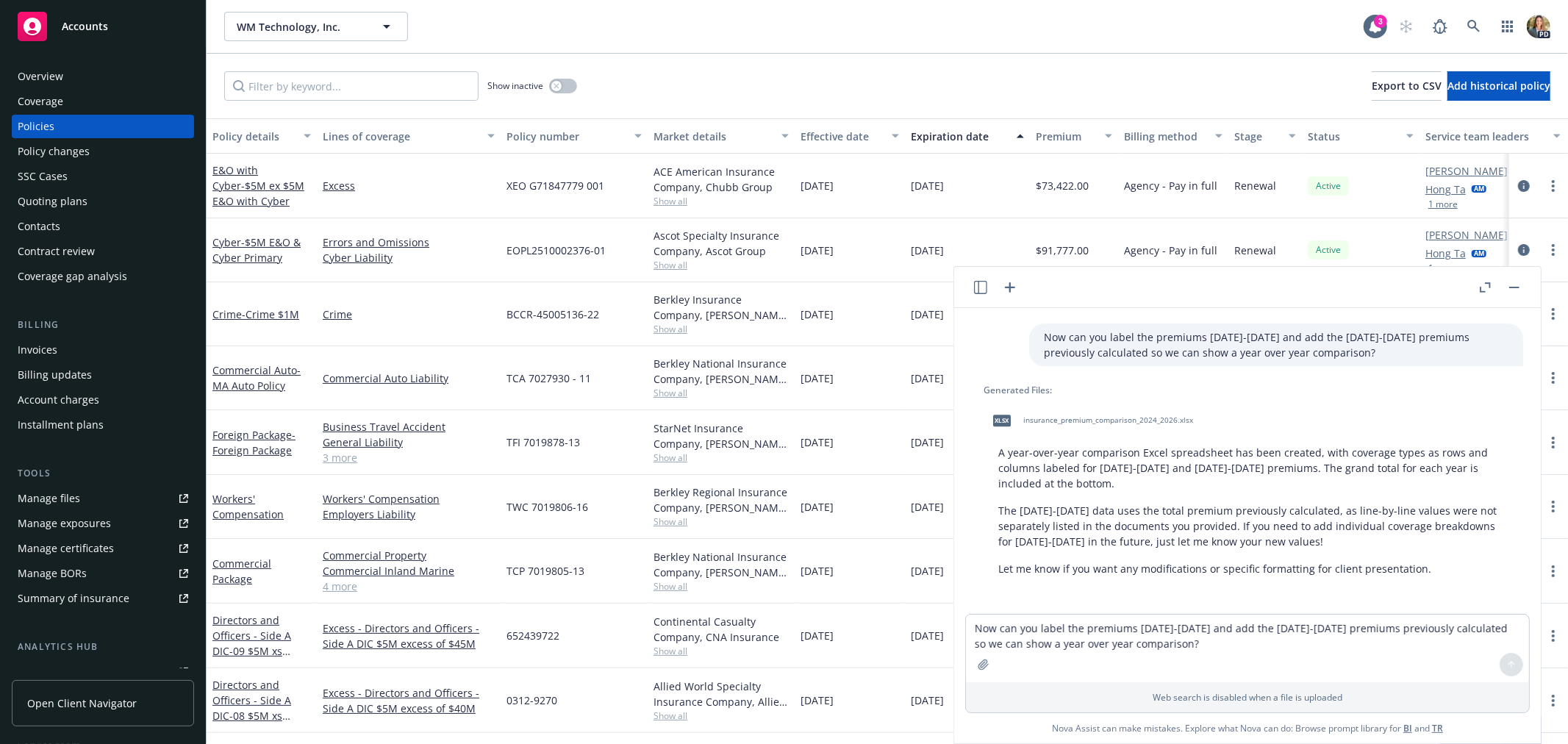
scroll to position [3678, 0]
click at [1054, 409] on div "xlsx insurance_premium_comparison_2024_2026.xlsx" at bounding box center [1089, 417] width 213 height 37
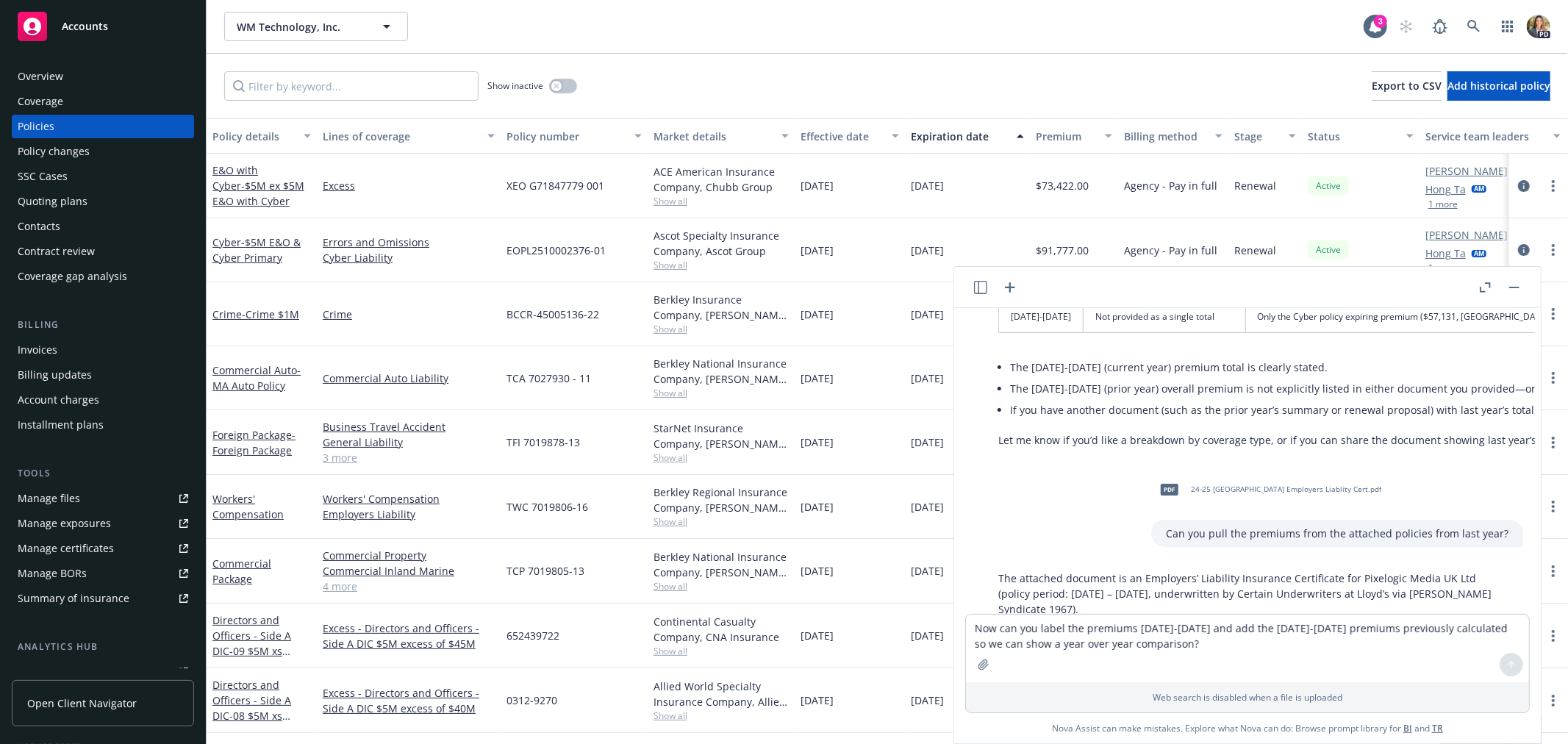
scroll to position [1, 0]
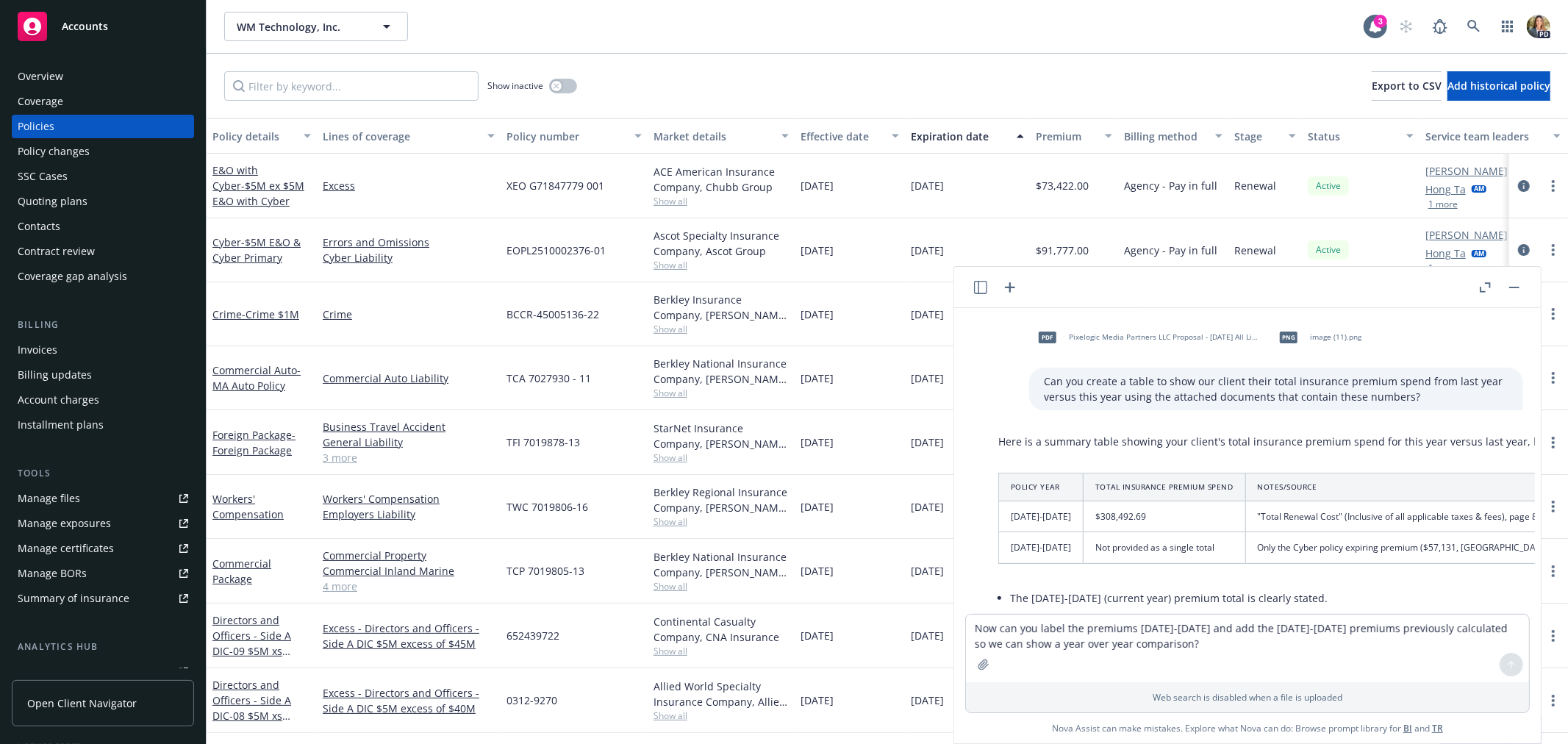
click at [1183, 337] on span "Pixelogic Media Partners LLC Proposal - [DATE] All Lines.pdf" at bounding box center [1165, 337] width 193 height 10
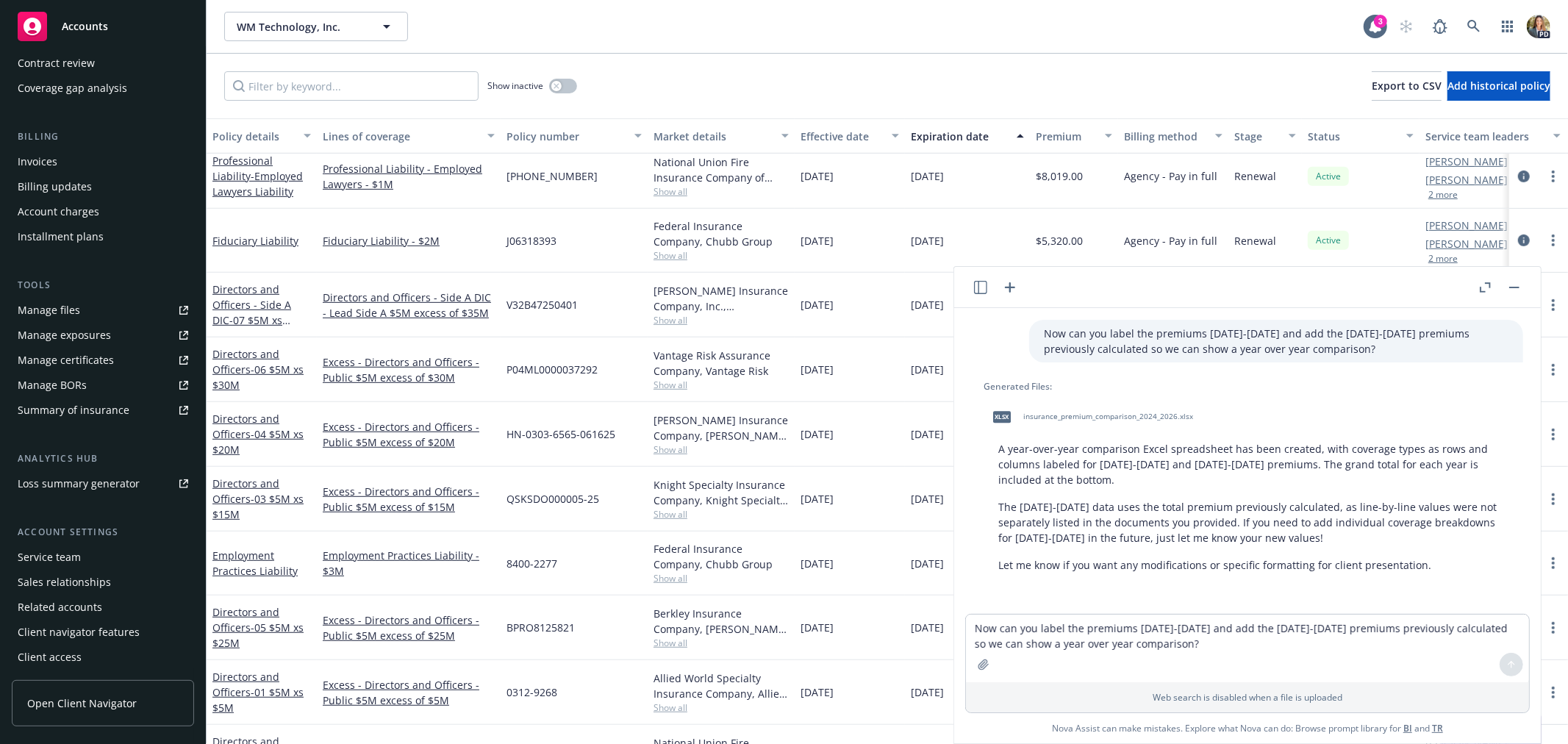
scroll to position [656, 0]
